Goal: Information Seeking & Learning: Learn about a topic

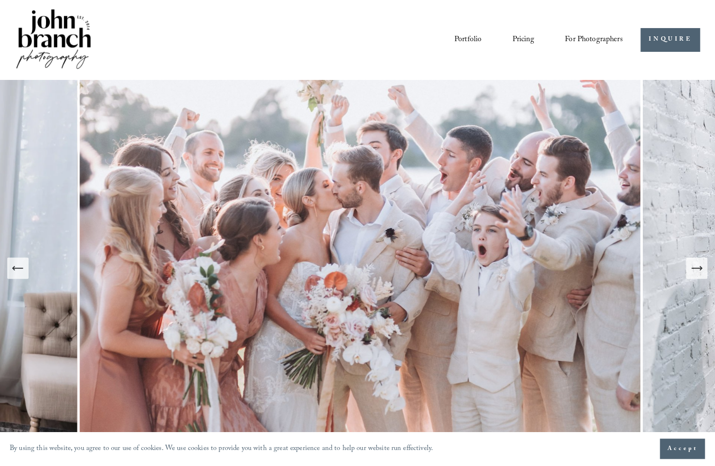
click at [460, 36] on link "Portfolio" at bounding box center [468, 40] width 27 height 16
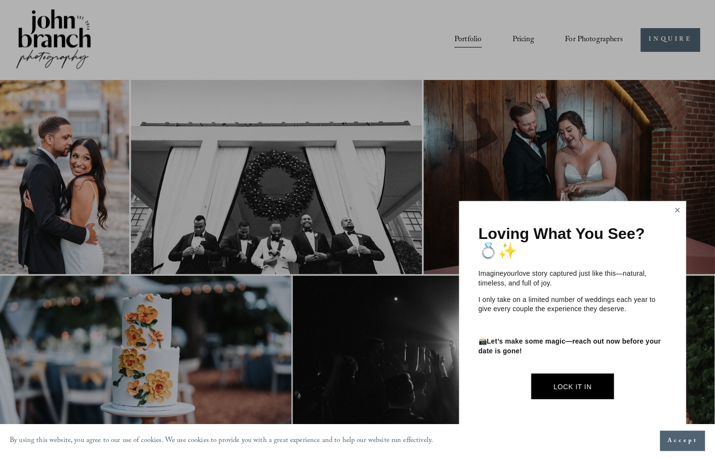
click at [682, 212] on link "Close" at bounding box center [678, 211] width 15 height 16
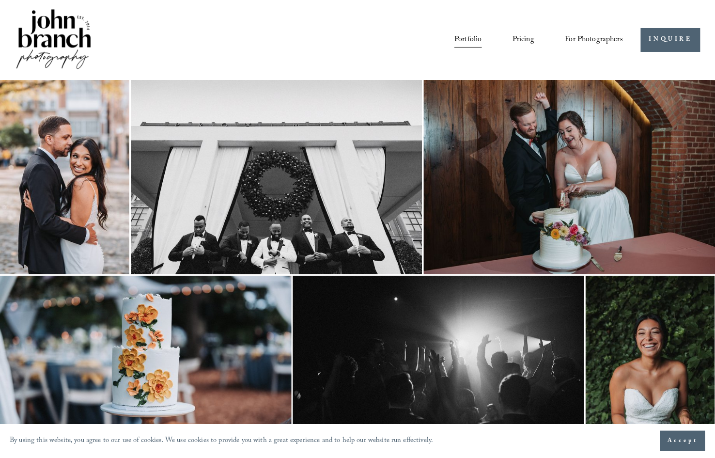
click at [70, 140] on img at bounding box center [64, 177] width 129 height 194
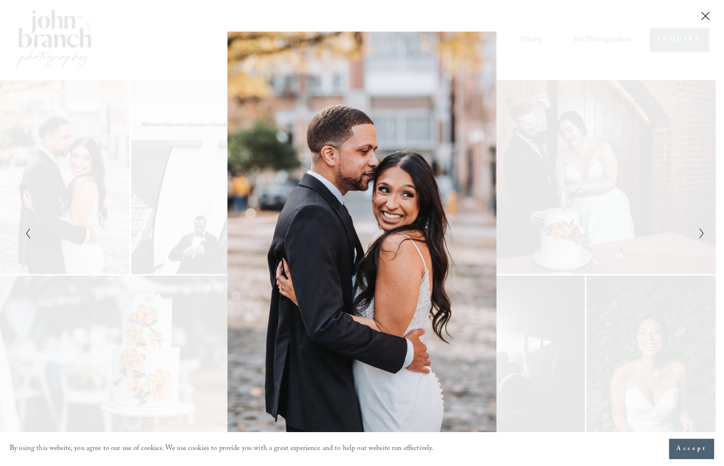
click at [703, 234] on polyline "Next Slide" at bounding box center [701, 234] width 3 height 10
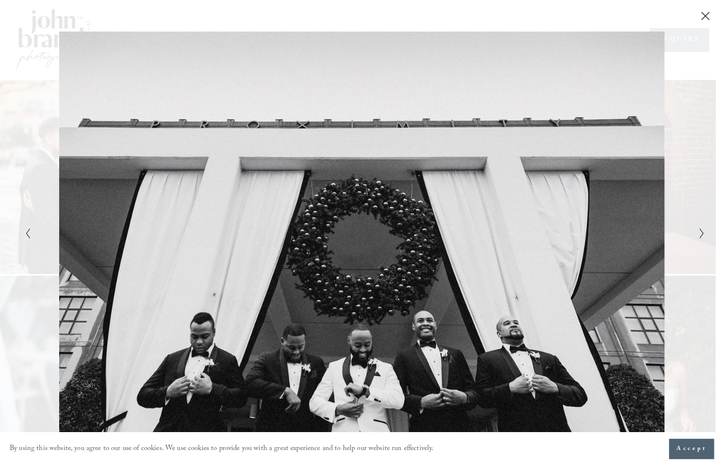
click at [698, 236] on icon "Next Slide" at bounding box center [701, 234] width 6 height 12
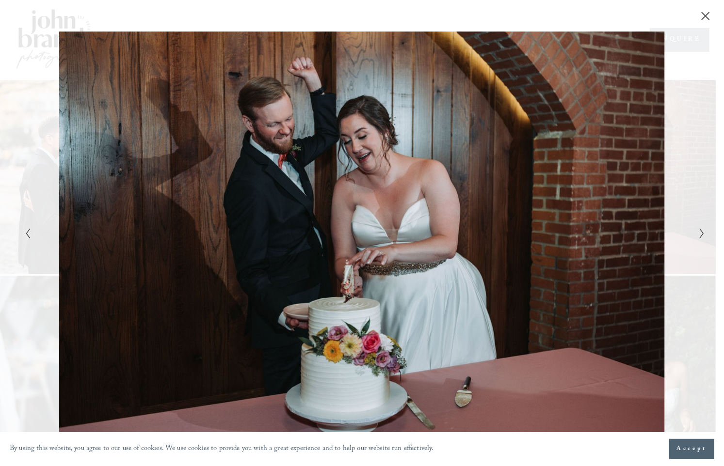
click at [698, 236] on icon "Next Slide" at bounding box center [701, 234] width 6 height 12
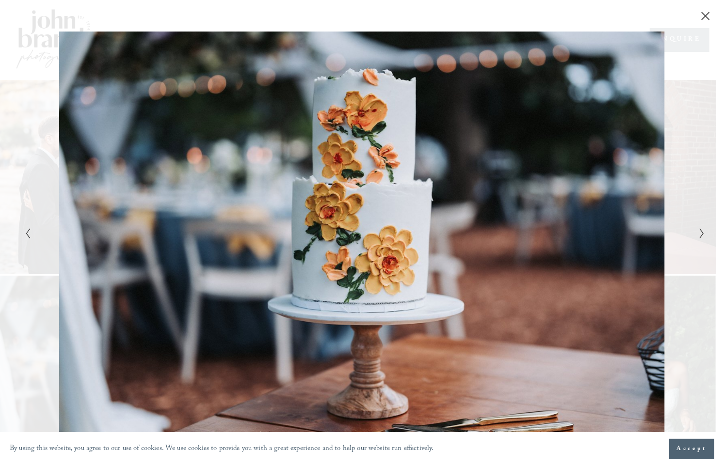
click at [698, 236] on icon "Next Slide" at bounding box center [701, 234] width 6 height 12
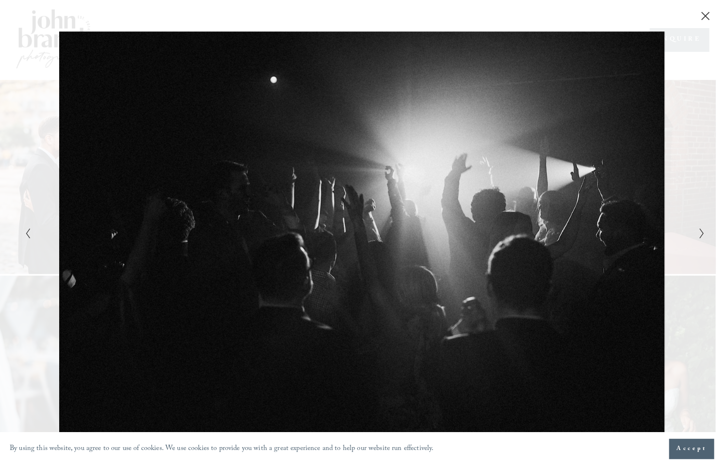
click at [698, 236] on icon "Next Slide" at bounding box center [701, 234] width 6 height 12
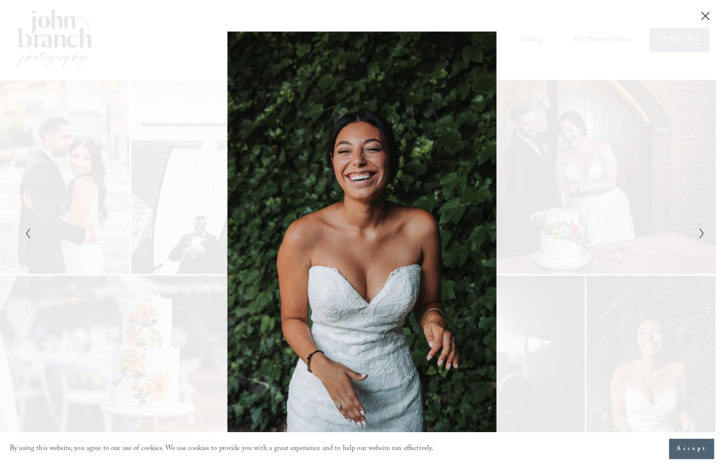
click at [698, 236] on icon "Next Slide" at bounding box center [701, 234] width 6 height 12
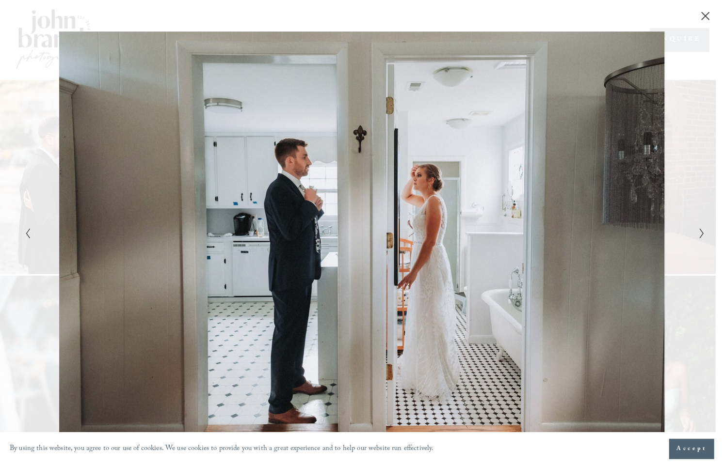
click at [698, 236] on icon "Next Slide" at bounding box center [701, 234] width 6 height 12
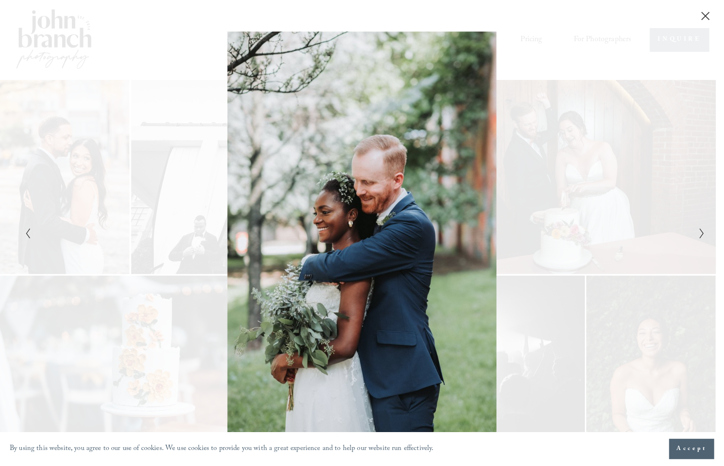
click at [698, 236] on icon "Next Slide" at bounding box center [701, 234] width 6 height 12
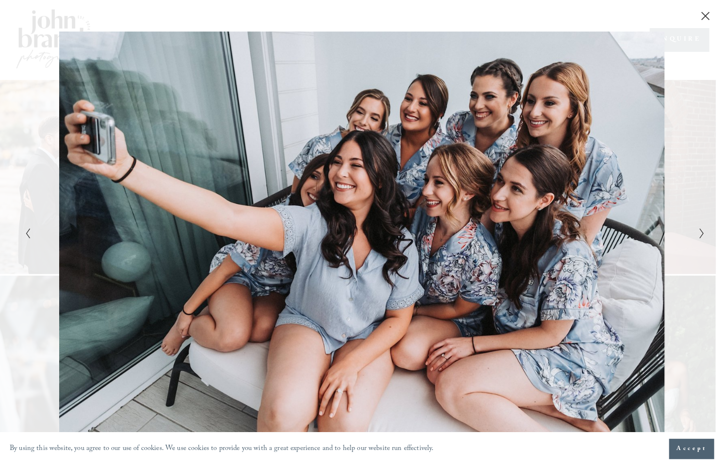
click at [698, 236] on icon "Next Slide" at bounding box center [701, 234] width 6 height 12
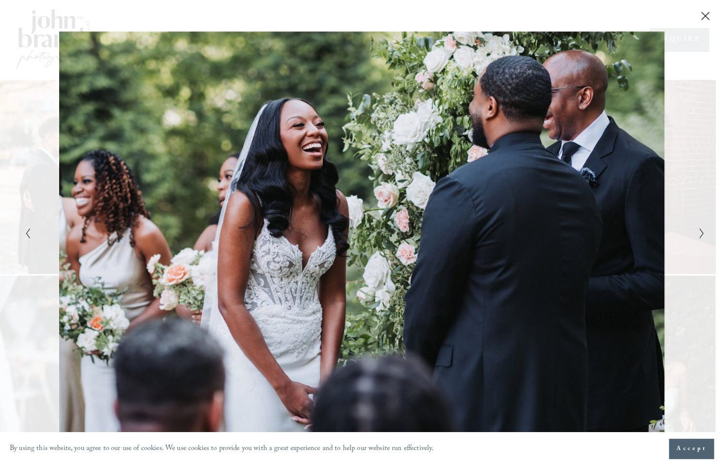
click at [698, 236] on icon "Next Slide" at bounding box center [701, 234] width 6 height 12
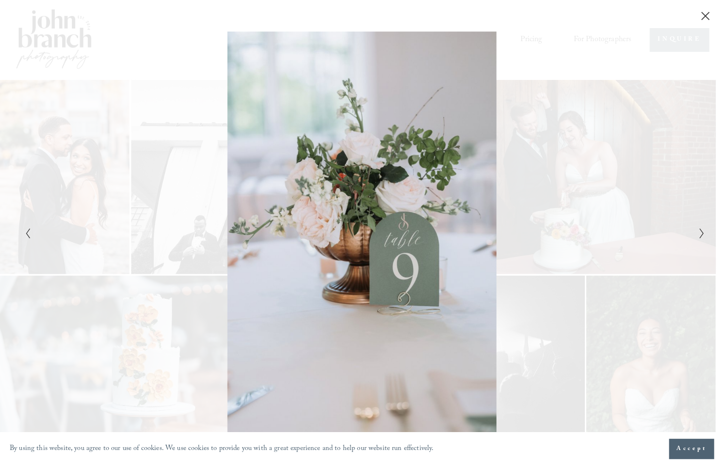
click at [698, 236] on icon "Next Slide" at bounding box center [701, 234] width 6 height 12
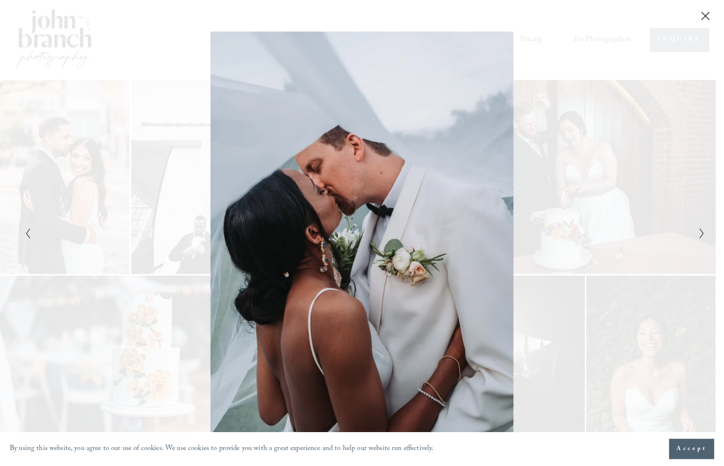
click at [698, 236] on icon "Next Slide" at bounding box center [701, 234] width 6 height 12
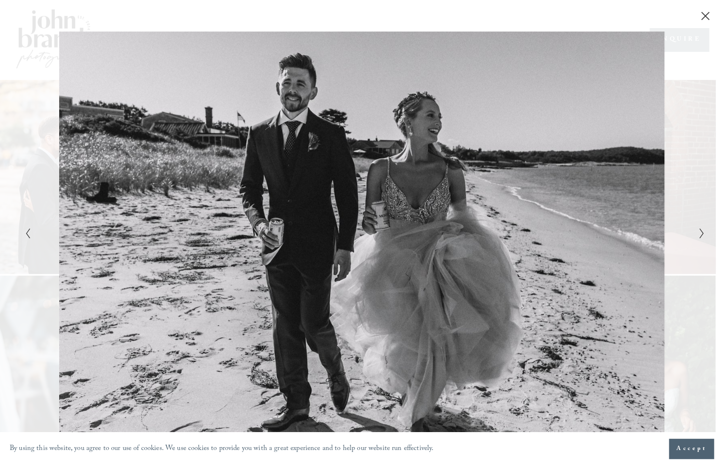
click at [695, 237] on div "Gallery" at bounding box center [532, 233] width 340 height 403
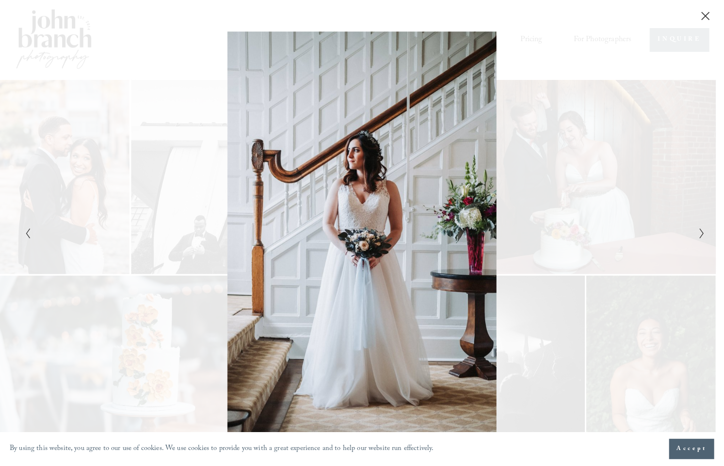
click at [699, 235] on icon "Next Slide" at bounding box center [701, 234] width 6 height 12
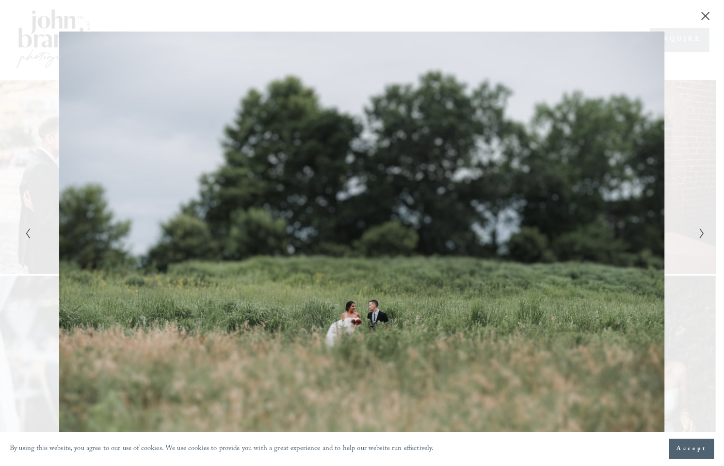
click at [28, 230] on icon "Previous Slide" at bounding box center [28, 234] width 6 height 12
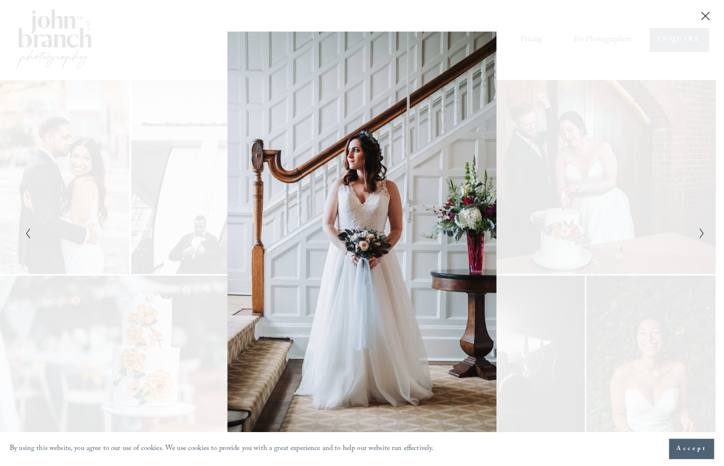
click at [706, 20] on icon "Close" at bounding box center [705, 16] width 10 height 10
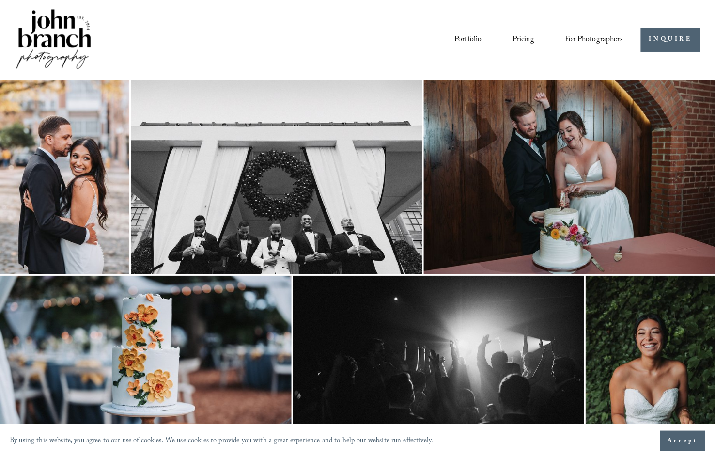
click at [505, 37] on nav "Portfolio Pricing For Photographers Presets Education Courses Blog" at bounding box center [539, 40] width 169 height 16
click at [515, 37] on link "Pricing" at bounding box center [524, 40] width 22 height 16
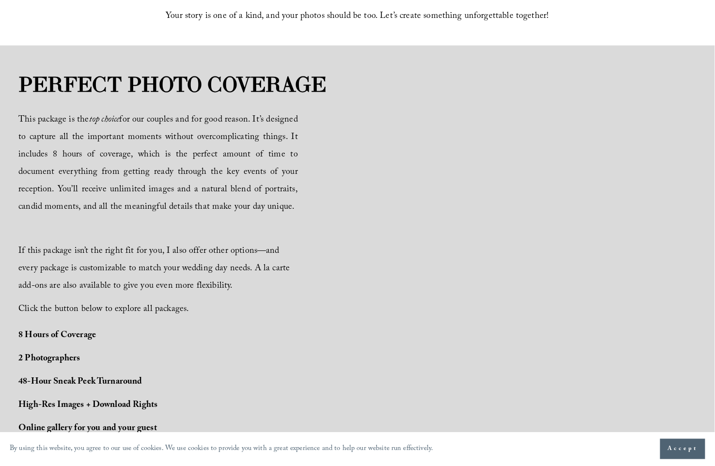
scroll to position [582, 0]
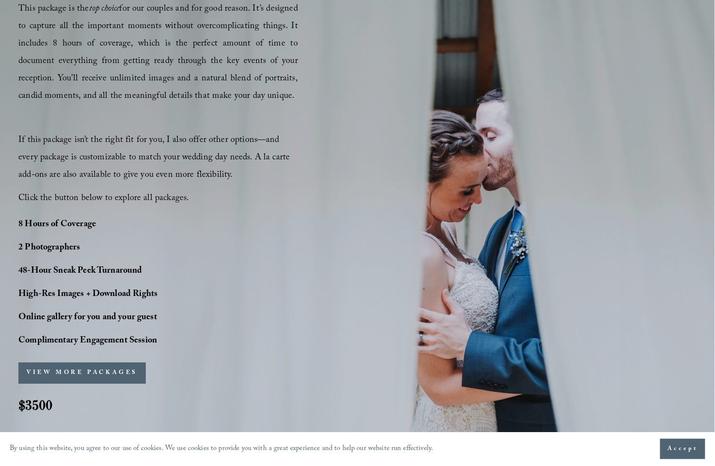
click at [110, 378] on button "VIEW MORE PACKAGES" at bounding box center [81, 373] width 127 height 21
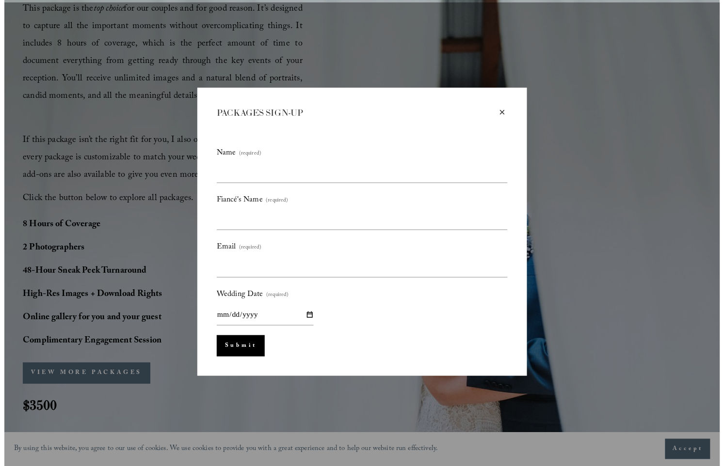
scroll to position [584, 0]
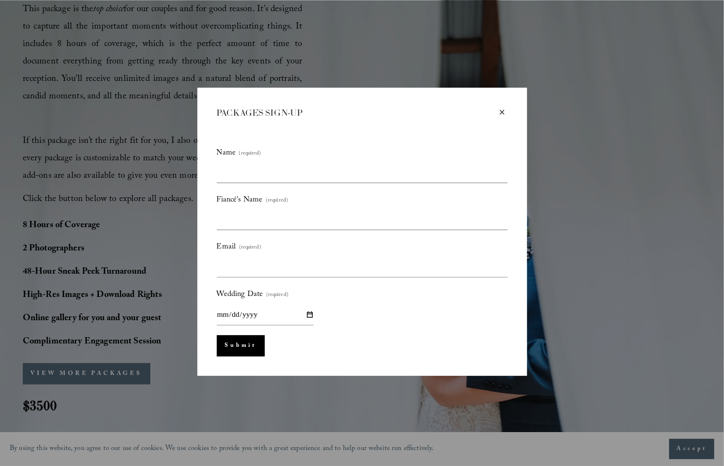
click at [497, 113] on div "×" at bounding box center [502, 112] width 11 height 11
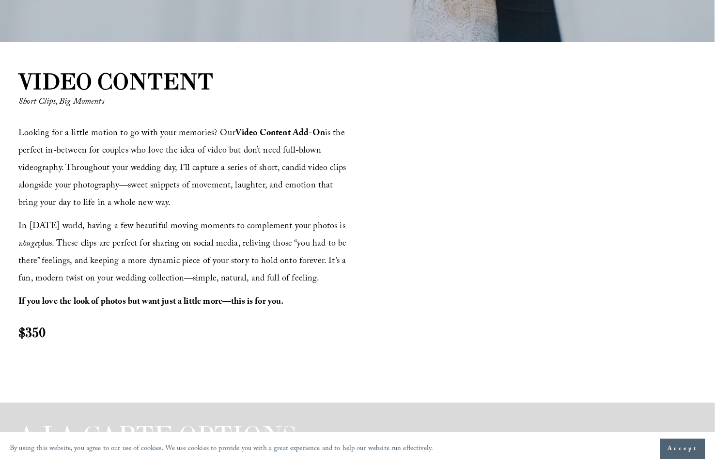
scroll to position [1039, 0]
